Goal: Task Accomplishment & Management: Complete application form

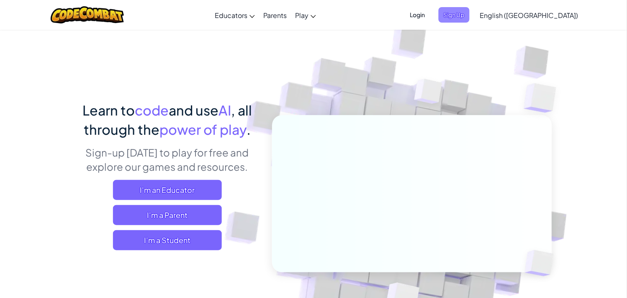
click at [470, 15] on span "Sign Up" at bounding box center [454, 14] width 31 height 15
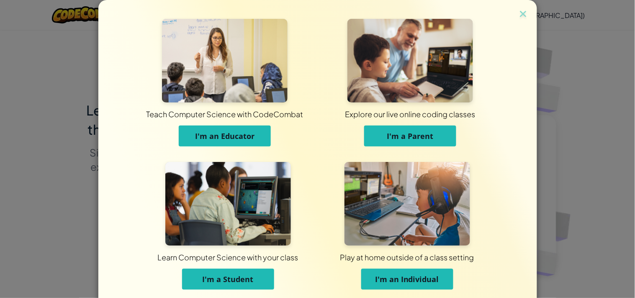
click at [248, 186] on img at bounding box center [228, 204] width 126 height 84
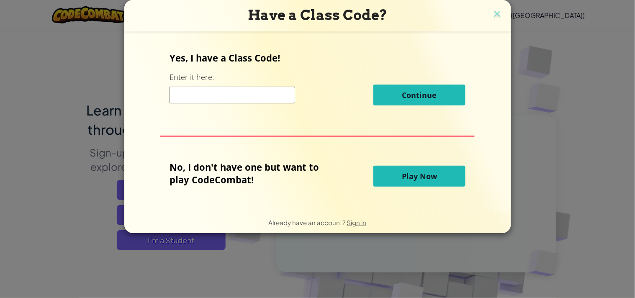
click at [278, 85] on div "Continue" at bounding box center [318, 95] width 296 height 21
click at [266, 98] on input at bounding box center [233, 95] width 126 height 17
type input "TurnFunShape"
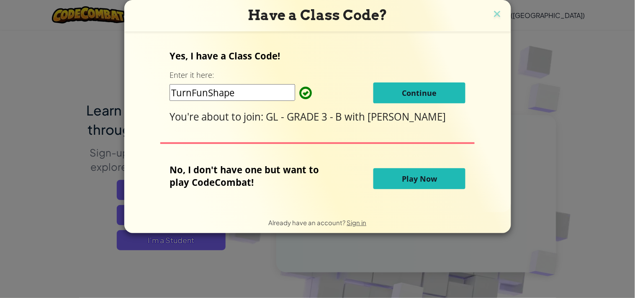
click at [390, 87] on button "Continue" at bounding box center [420, 93] width 92 height 21
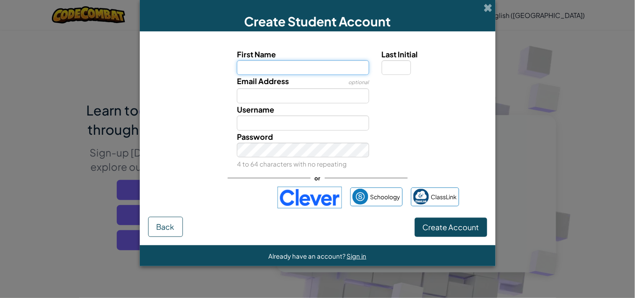
paste input "GLMARAMS"
type input "GLMARAM"
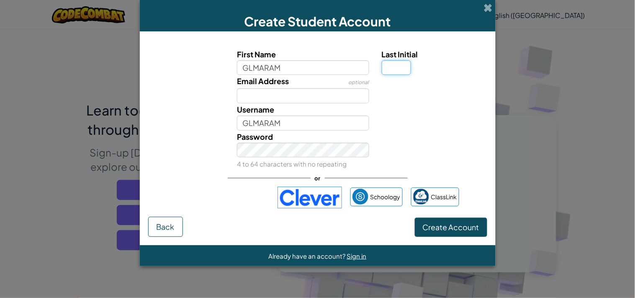
click at [389, 61] on input "Last Initial" at bounding box center [396, 67] width 29 height 15
type input "S"
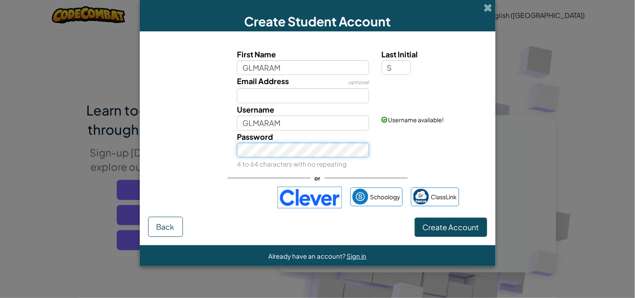
type input "GLMARAMS"
click at [415, 218] on button "Create Account" at bounding box center [451, 227] width 72 height 19
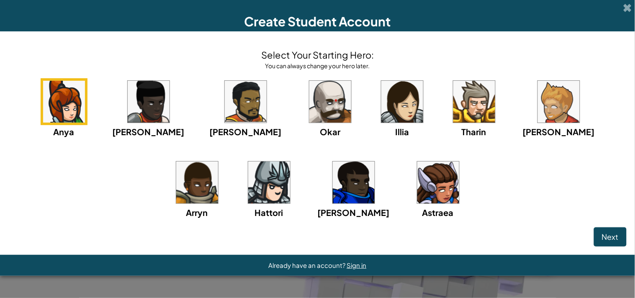
click button "Next" at bounding box center [610, 236] width 33 height 19
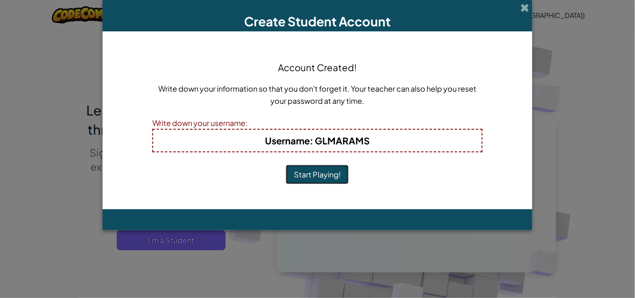
click at [286, 165] on button "Start Playing!" at bounding box center [317, 174] width 63 height 19
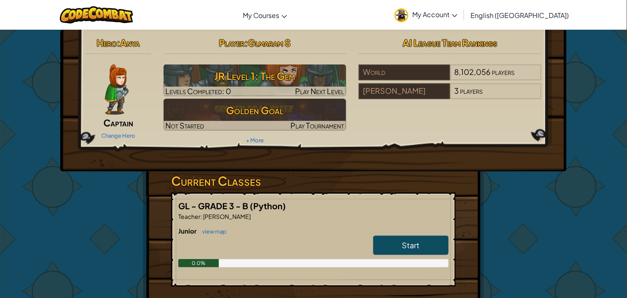
click at [409, 14] on img at bounding box center [402, 15] width 14 height 14
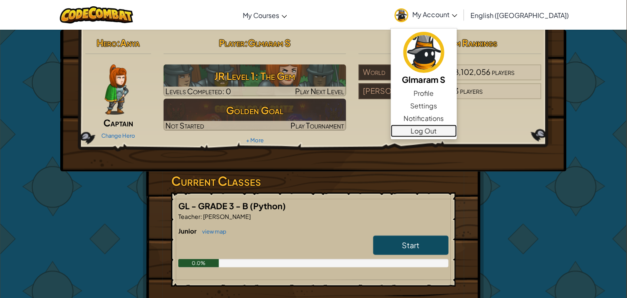
click at [457, 130] on link "Log Out" at bounding box center [424, 131] width 66 height 13
